Goal: Find specific page/section: Find specific page/section

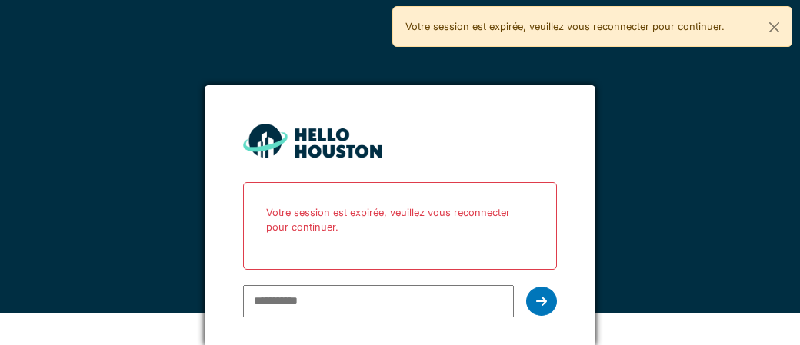
scroll to position [32, 0]
type input "**********"
click at [542, 304] on icon at bounding box center [541, 301] width 11 height 12
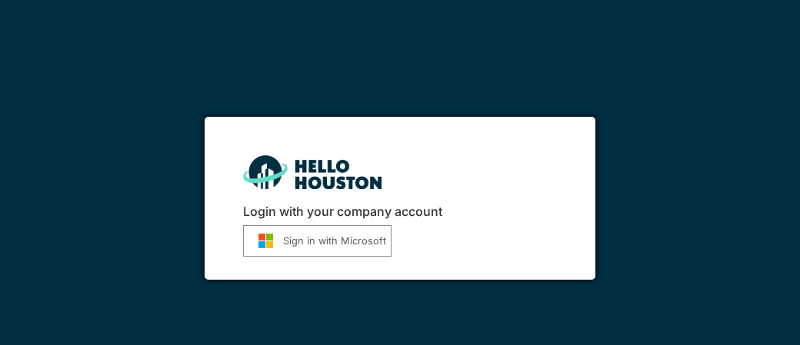
click at [322, 243] on button "Sign in with Microsoft" at bounding box center [317, 241] width 148 height 32
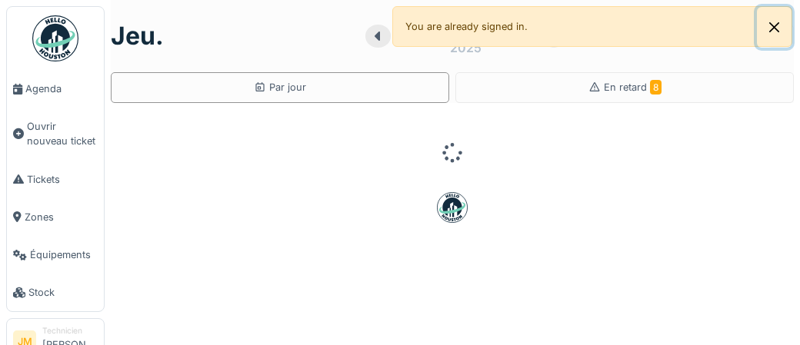
click at [773, 32] on button "Close" at bounding box center [774, 27] width 35 height 41
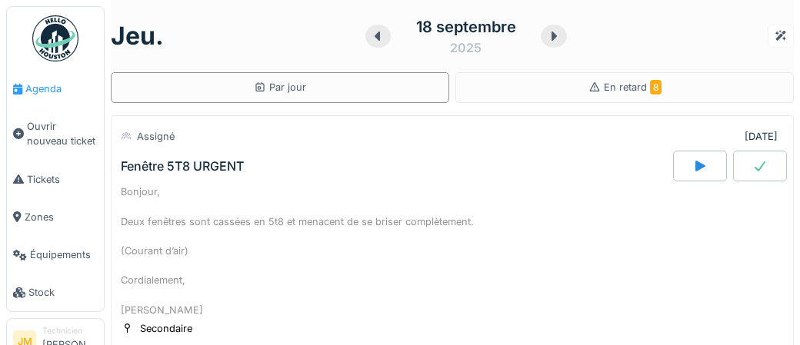
click at [44, 88] on span "Agenda" at bounding box center [61, 89] width 72 height 15
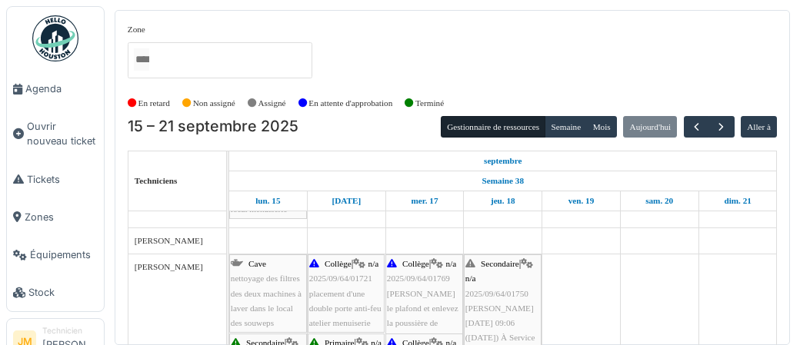
click at [480, 292] on span "2025/09/64/01750" at bounding box center [496, 293] width 63 height 9
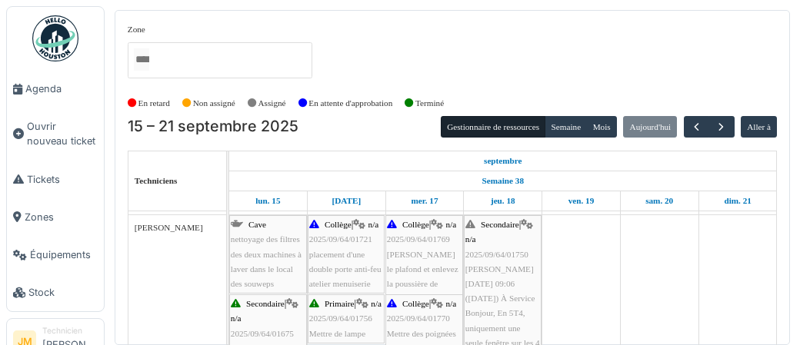
scroll to position [338, 0]
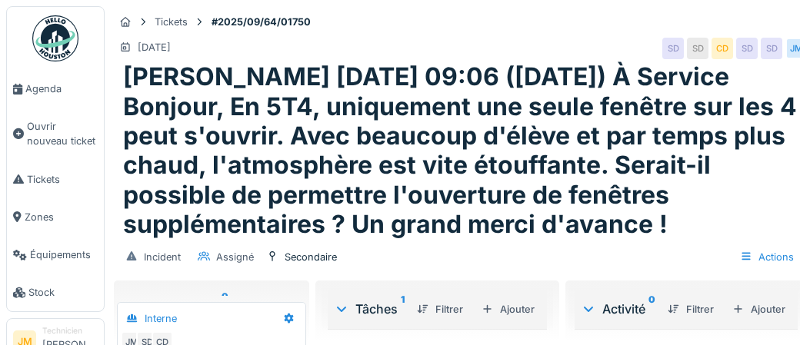
drag, startPoint x: 127, startPoint y: 78, endPoint x: 604, endPoint y: 218, distance: 497.0
click at [670, 239] on h1 "[PERSON_NAME] [DATE] 09:06 ([DATE]) À Service Bonjour, En 5T4, uniquement une s…" at bounding box center [460, 150] width 674 height 177
copy h1 "[PERSON_NAME] [DATE] 09:06 ([DATE]) À Service Bonjour, En 5T4, uniquement une s…"
